Goal: Task Accomplishment & Management: Manage account settings

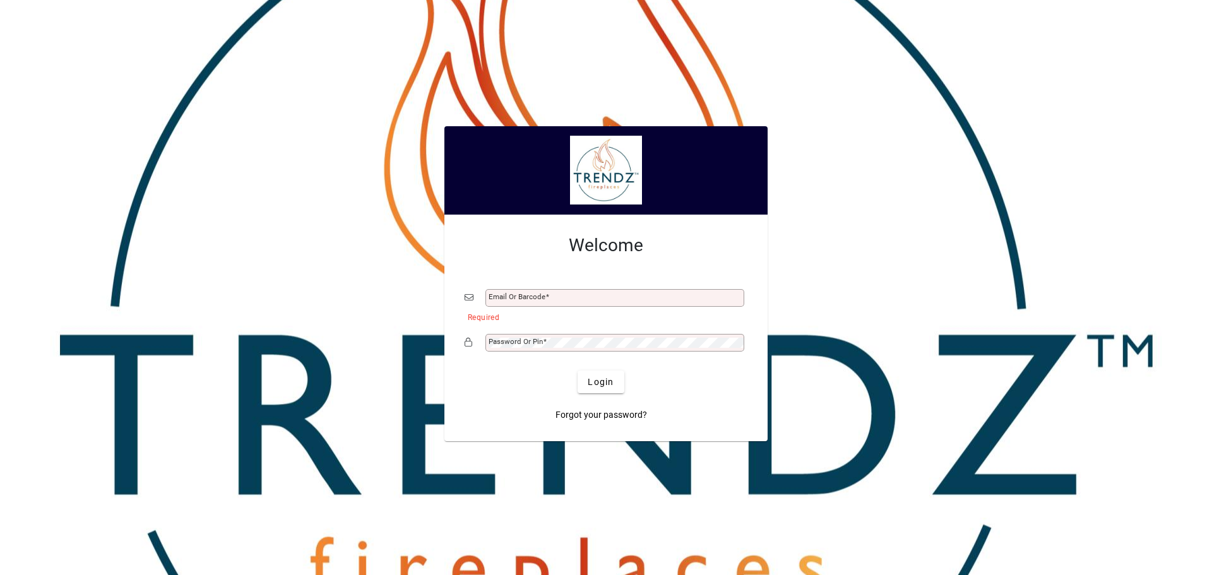
type input "**********"
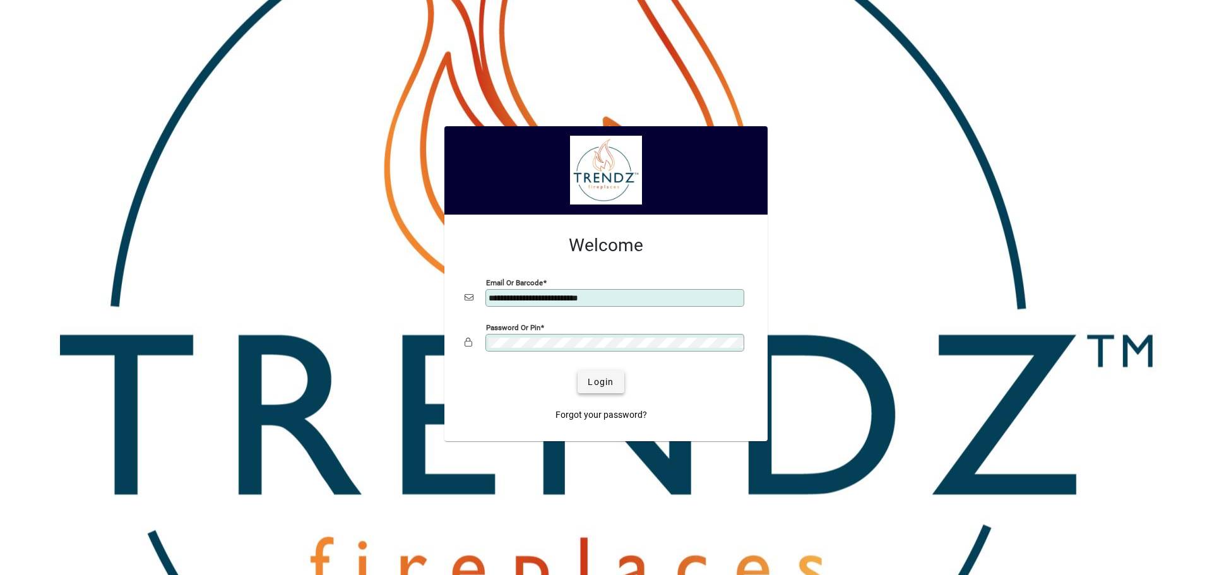
click at [595, 388] on span "Login" at bounding box center [601, 382] width 26 height 13
